Goal: Task Accomplishment & Management: Contribute content

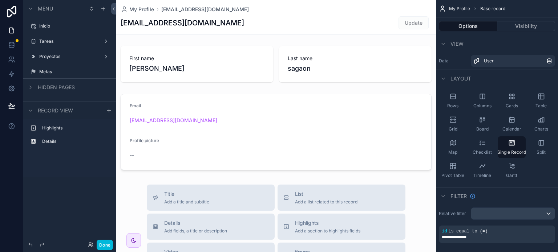
click at [12, 11] on icon at bounding box center [11, 12] width 9 height 12
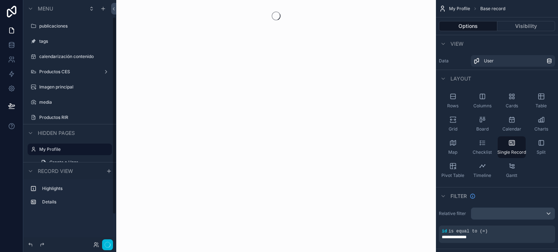
scroll to position [20, 0]
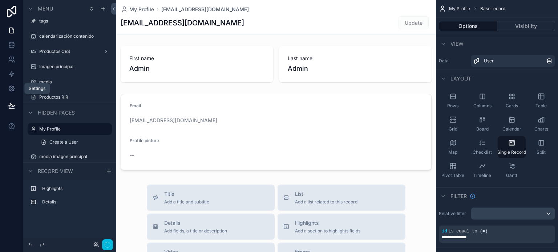
click at [5, 90] on link at bounding box center [11, 88] width 23 height 15
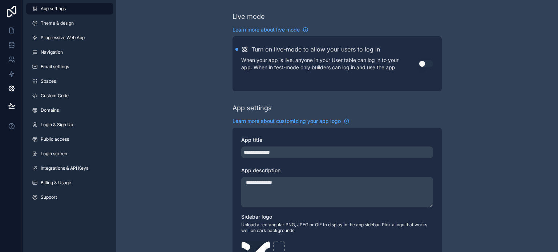
click at [64, 168] on span "Integrations & API Keys" at bounding box center [65, 169] width 48 height 6
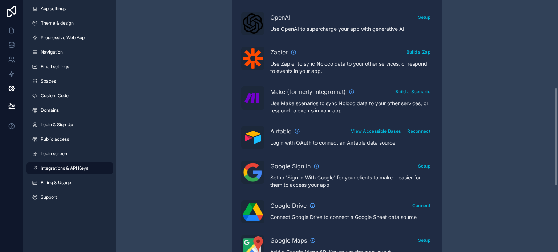
scroll to position [225, 0]
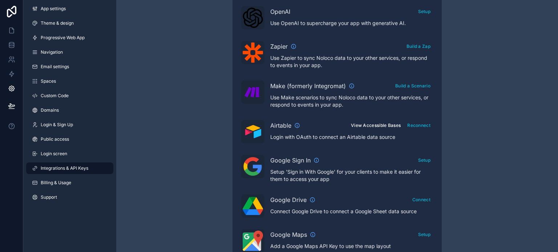
click at [362, 123] on button "View Accessible Bases" at bounding box center [375, 125] width 55 height 11
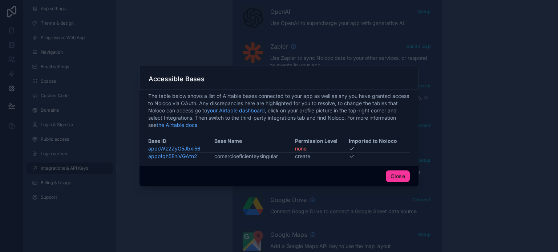
click at [393, 174] on button "Close" at bounding box center [398, 177] width 24 height 12
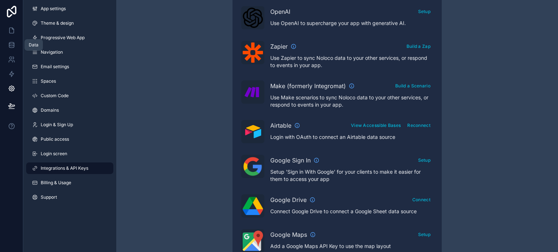
click at [14, 46] on icon at bounding box center [11, 44] width 7 height 7
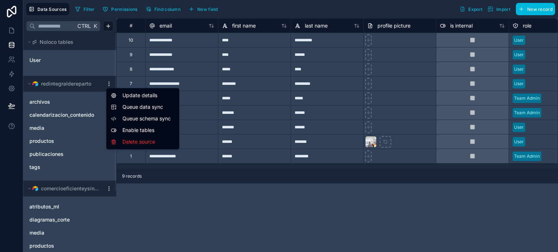
click at [106, 83] on html "**********" at bounding box center [279, 126] width 558 height 252
click at [127, 93] on div "Update details" at bounding box center [143, 96] width 70 height 12
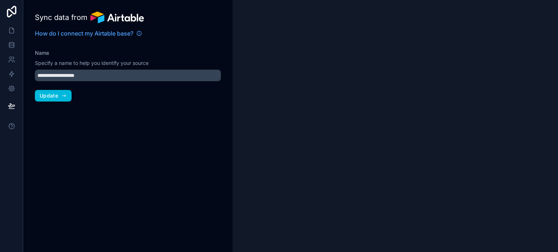
type input "**********"
click at [51, 98] on span "Update" at bounding box center [49, 96] width 19 height 7
click at [13, 48] on icon at bounding box center [11, 44] width 7 height 7
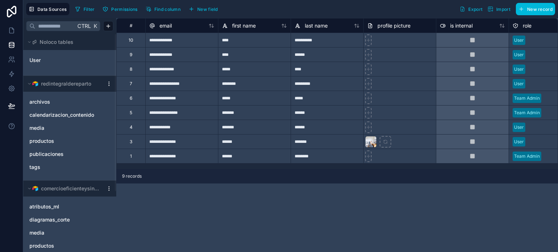
click at [108, 81] on html "**********" at bounding box center [279, 126] width 558 height 252
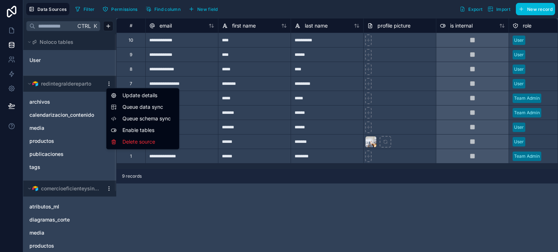
click at [131, 118] on span "Queue schema sync" at bounding box center [148, 118] width 52 height 7
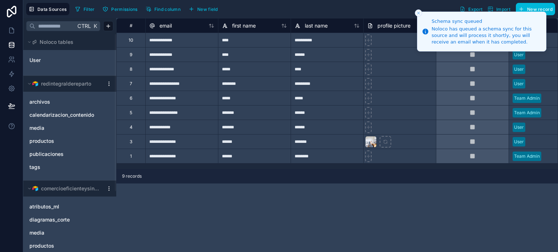
click at [109, 9] on button "Permissions" at bounding box center [120, 9] width 40 height 11
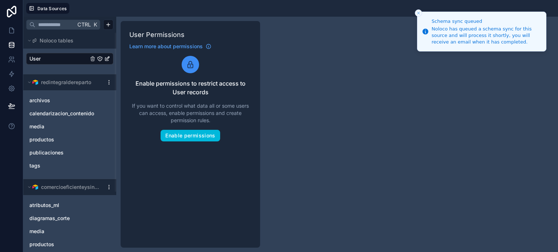
click at [50, 135] on div "productos" at bounding box center [69, 140] width 87 height 12
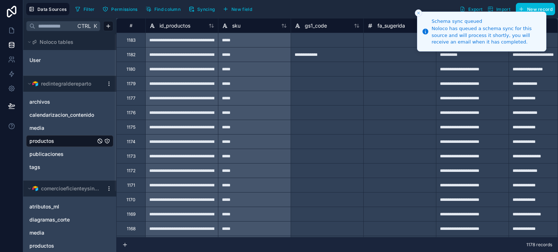
click at [540, 12] on li "Schema sync queued Noloco has queued a schema sync for this source and will pro…" at bounding box center [481, 32] width 129 height 40
click at [419, 13] on line "Close toast" at bounding box center [418, 13] width 2 height 2
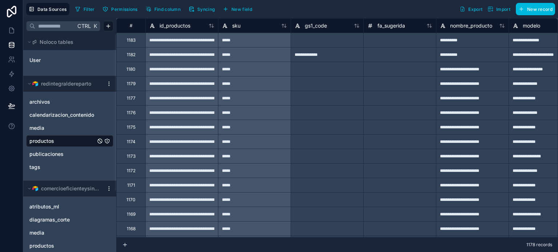
click at [534, 7] on span "New record" at bounding box center [539, 9] width 25 height 5
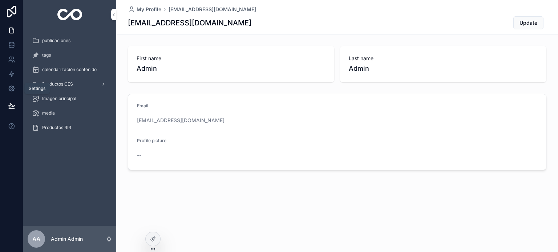
click at [16, 91] on link at bounding box center [11, 88] width 23 height 15
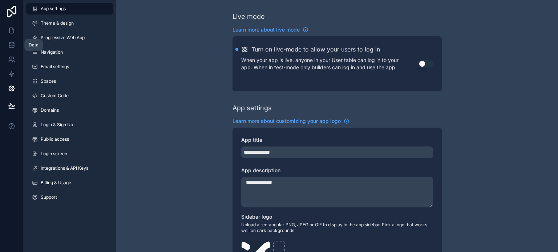
click at [4, 41] on link at bounding box center [11, 45] width 23 height 15
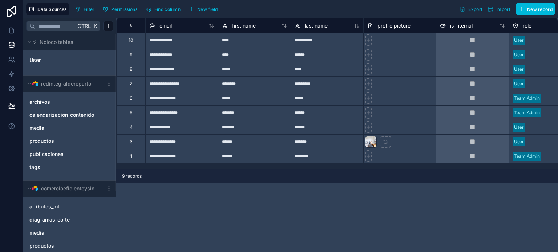
click at [74, 142] on link "productos" at bounding box center [62, 141] width 66 height 7
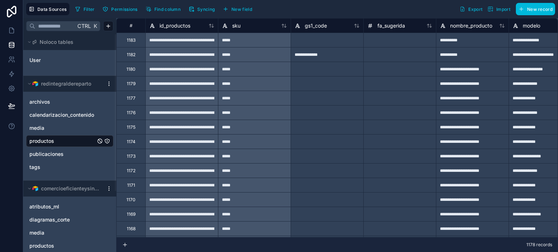
click at [528, 10] on span "New record" at bounding box center [539, 9] width 25 height 5
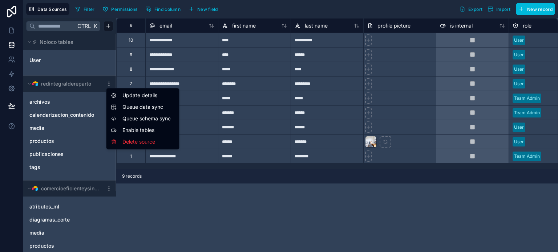
click at [108, 82] on html "**********" at bounding box center [279, 126] width 558 height 252
click at [160, 204] on html "**********" at bounding box center [279, 126] width 558 height 252
